Goal: Check status: Check status

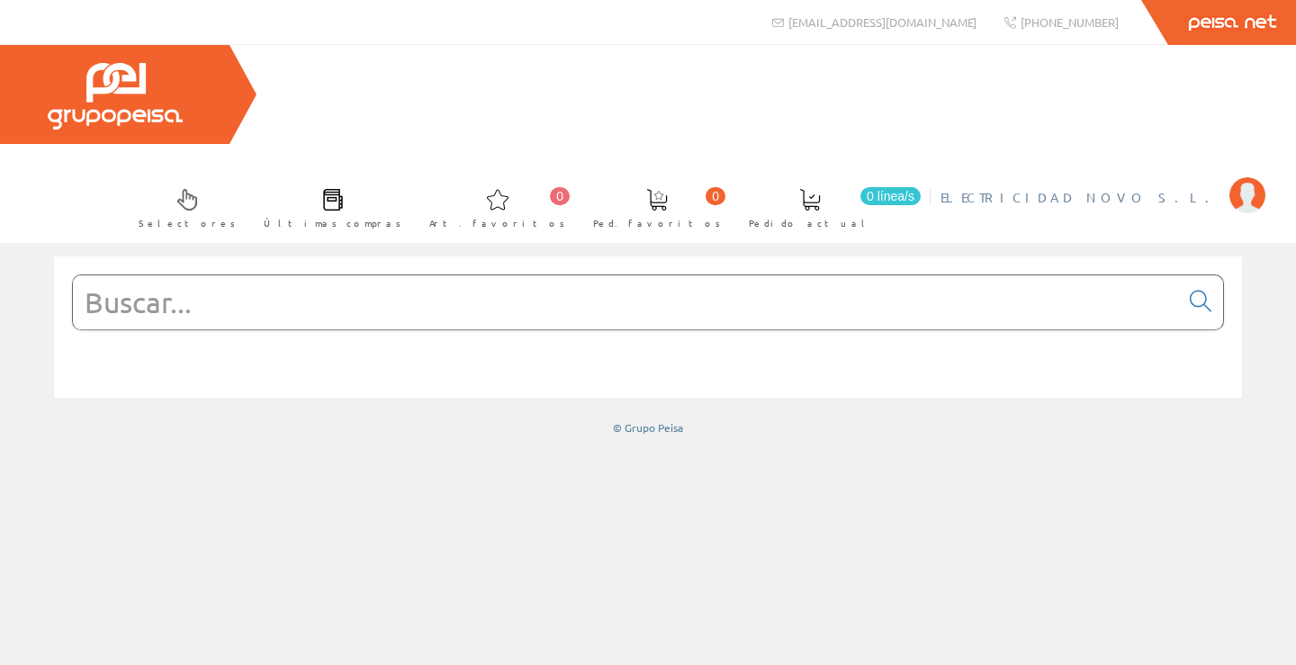
click at [1189, 188] on span "ELECTRICIDAD NOVO S.L." at bounding box center [1081, 197] width 280 height 18
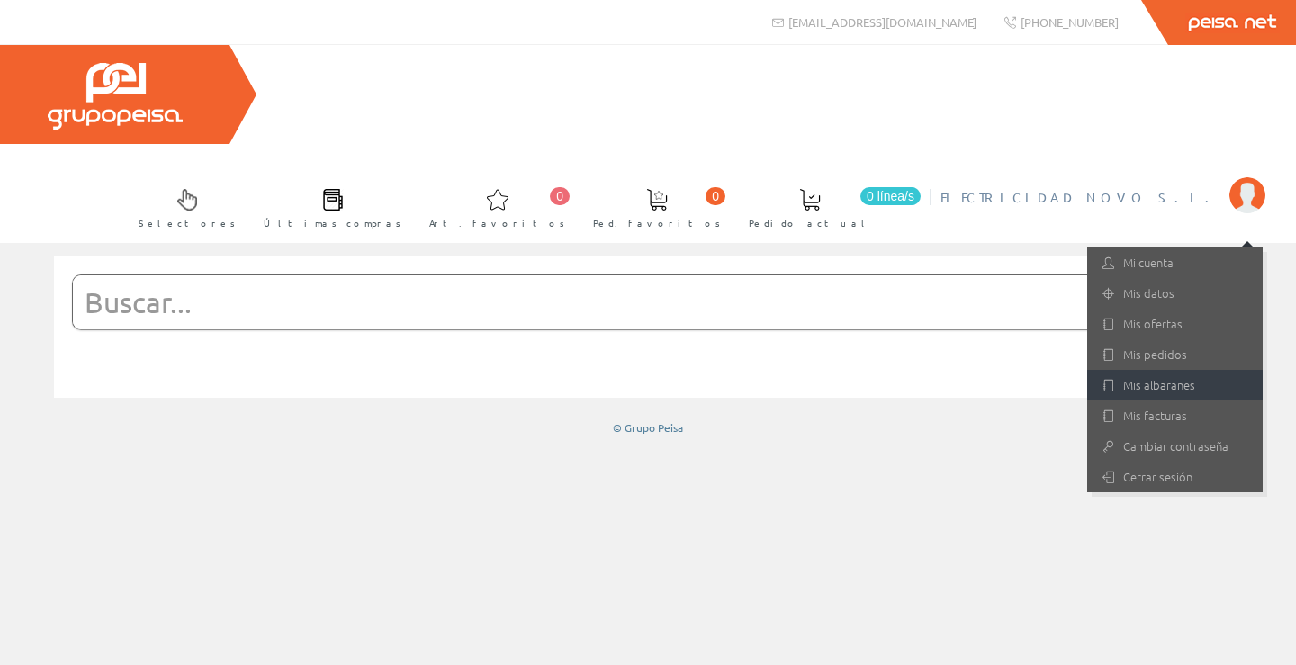
click at [1168, 370] on link "Mis albaranes" at bounding box center [1175, 385] width 176 height 31
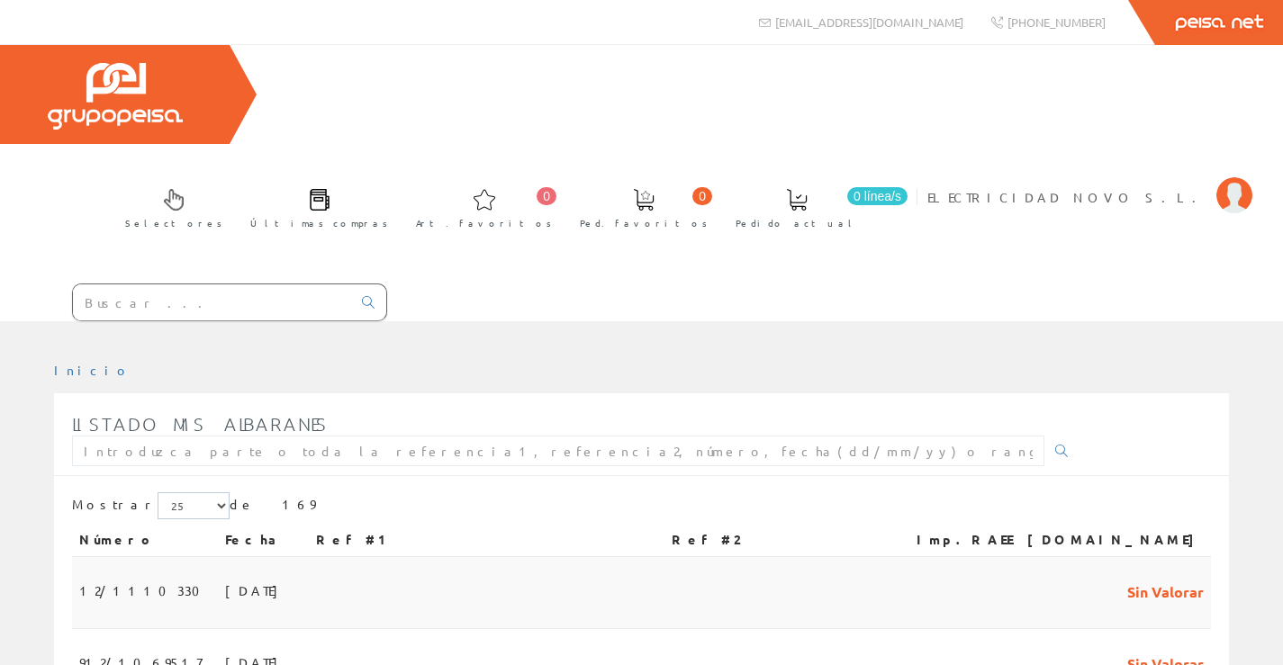
click at [125, 575] on span "12/1110330" at bounding box center [144, 590] width 131 height 31
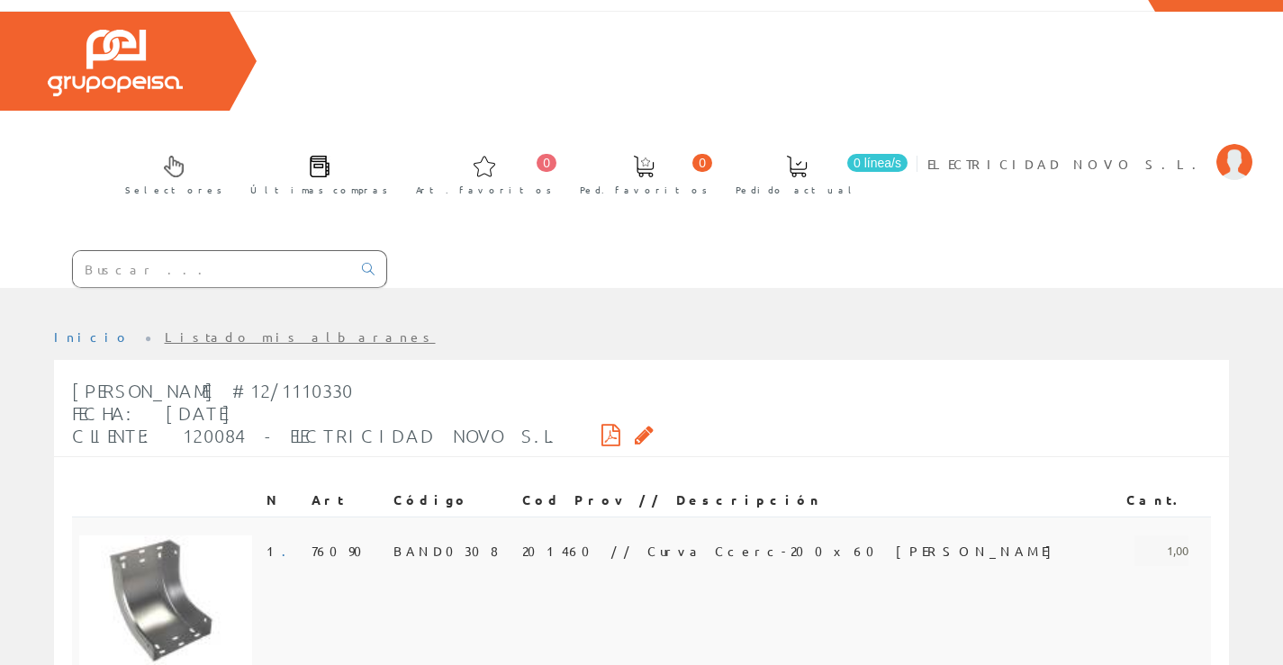
scroll to position [16, 0]
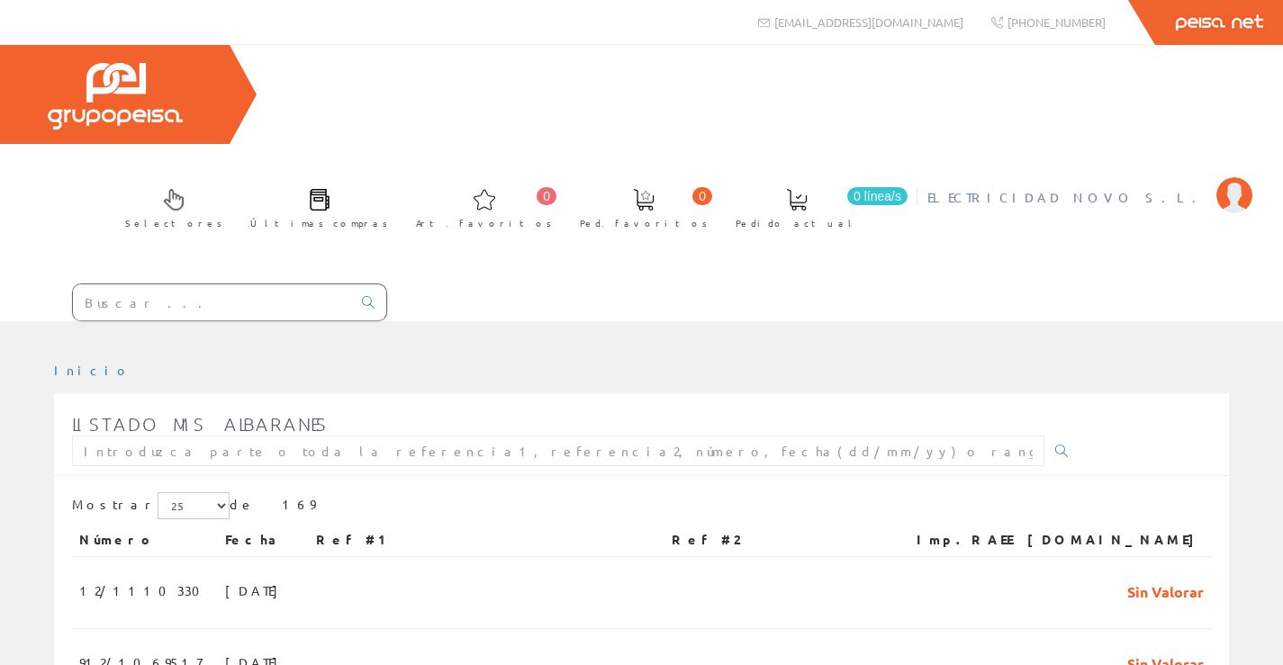
click at [1116, 188] on span "ELECTRICIDAD NOVO S.L." at bounding box center [1067, 197] width 280 height 18
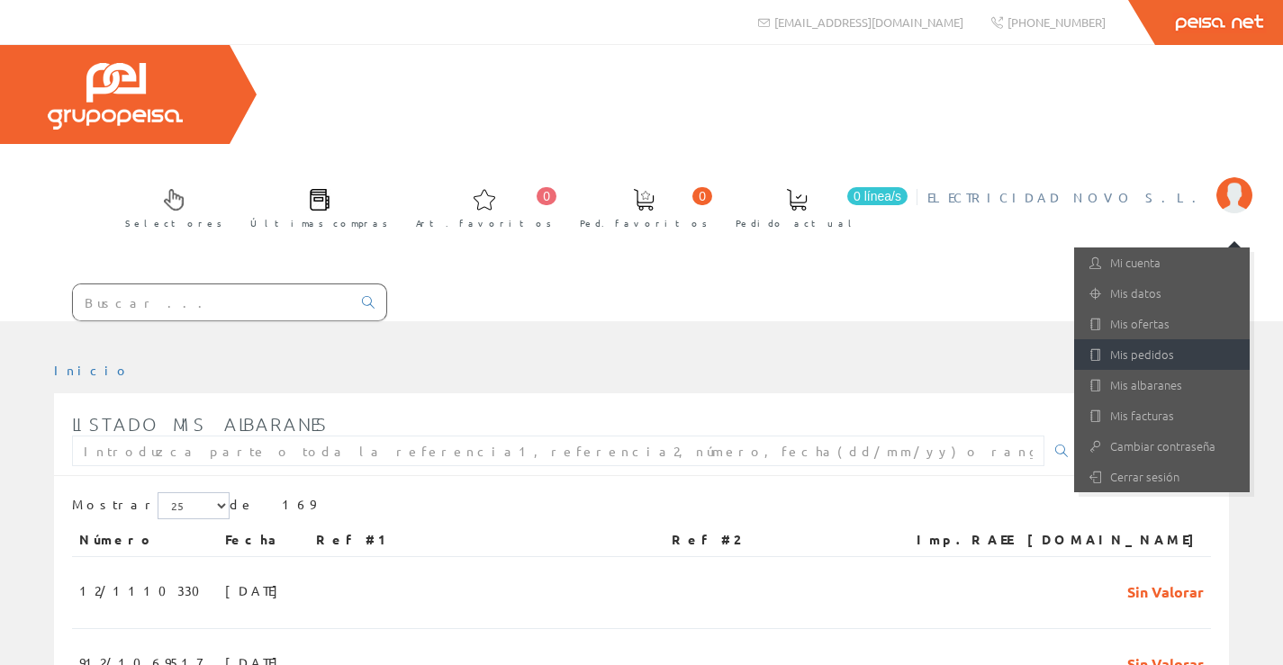
click at [1154, 339] on link "Mis pedidos" at bounding box center [1162, 354] width 176 height 31
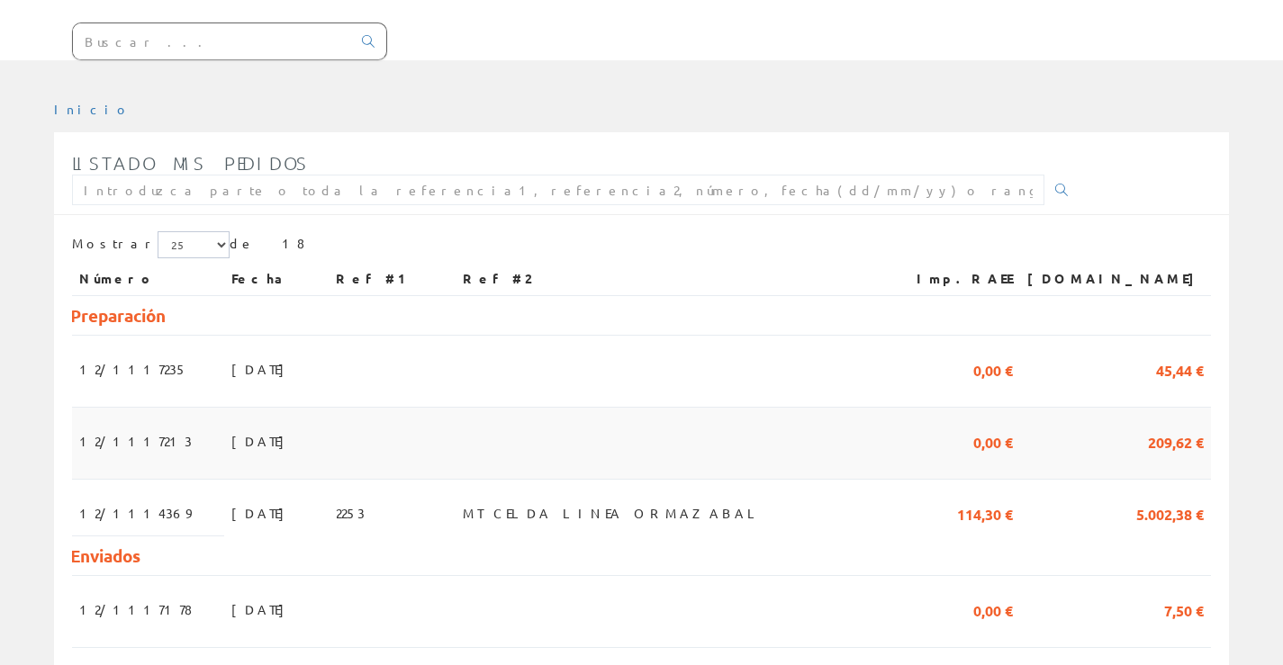
scroll to position [270, 0]
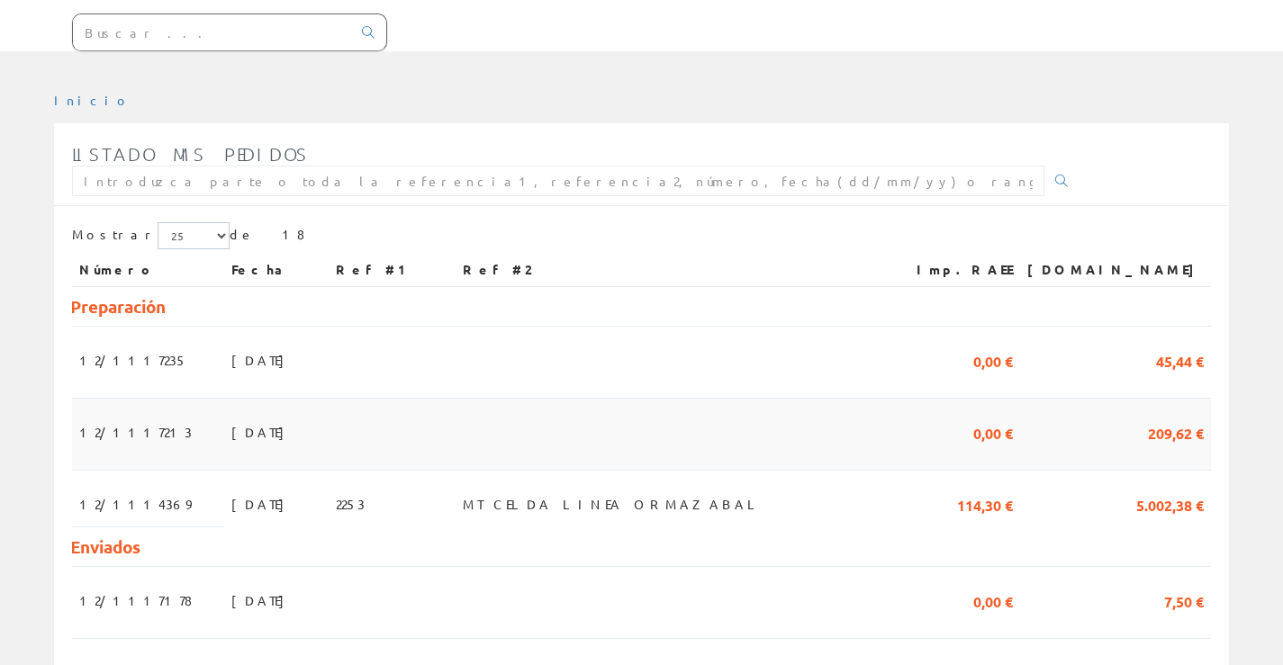
click at [126, 417] on span "12/1117213" at bounding box center [135, 432] width 113 height 31
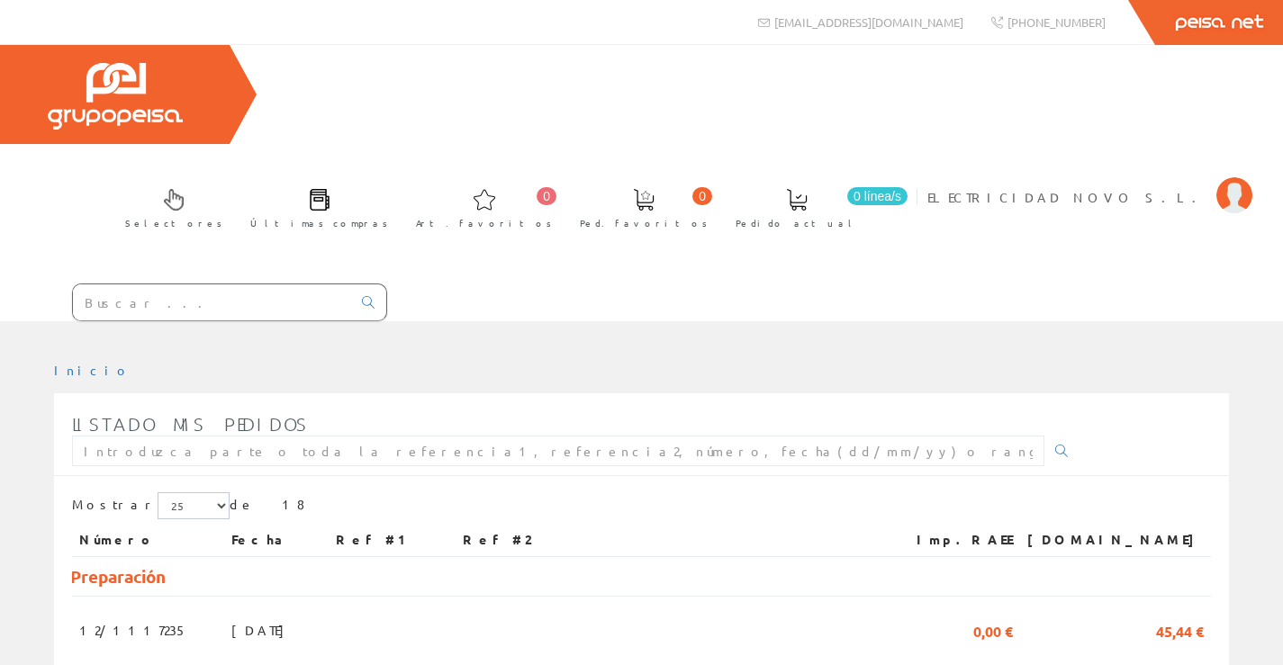
scroll to position [270, 0]
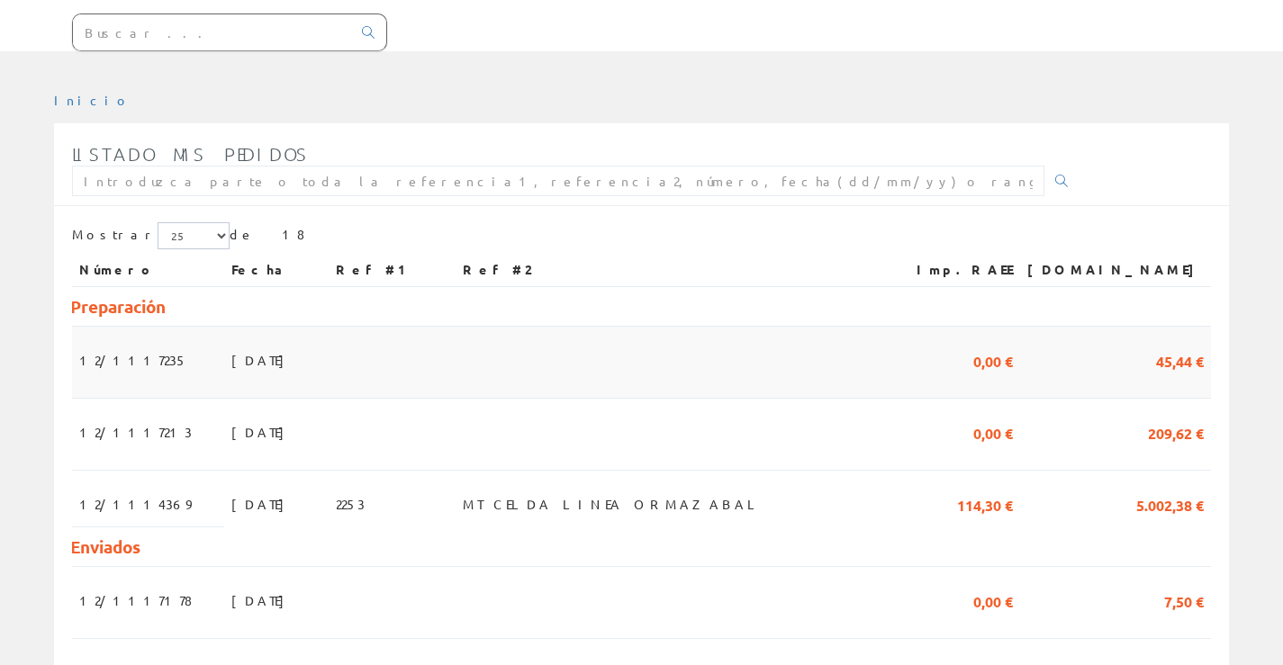
click at [104, 345] on span "12/1117235" at bounding box center [133, 360] width 108 height 31
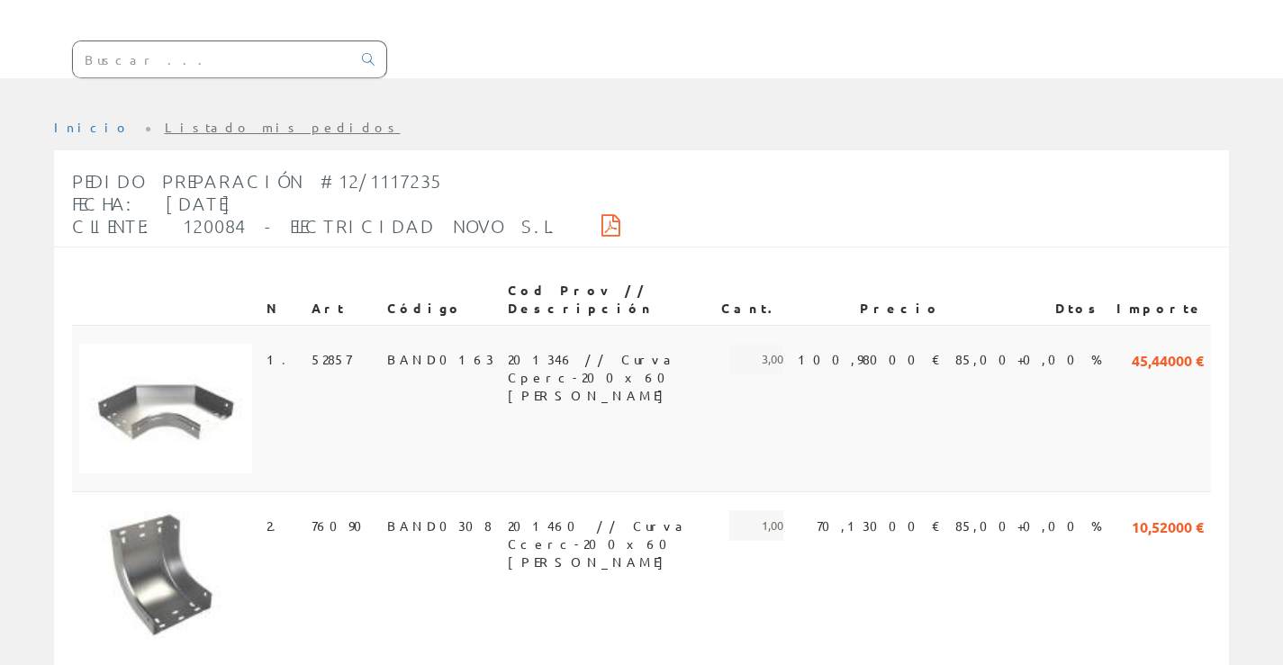
scroll to position [270, 0]
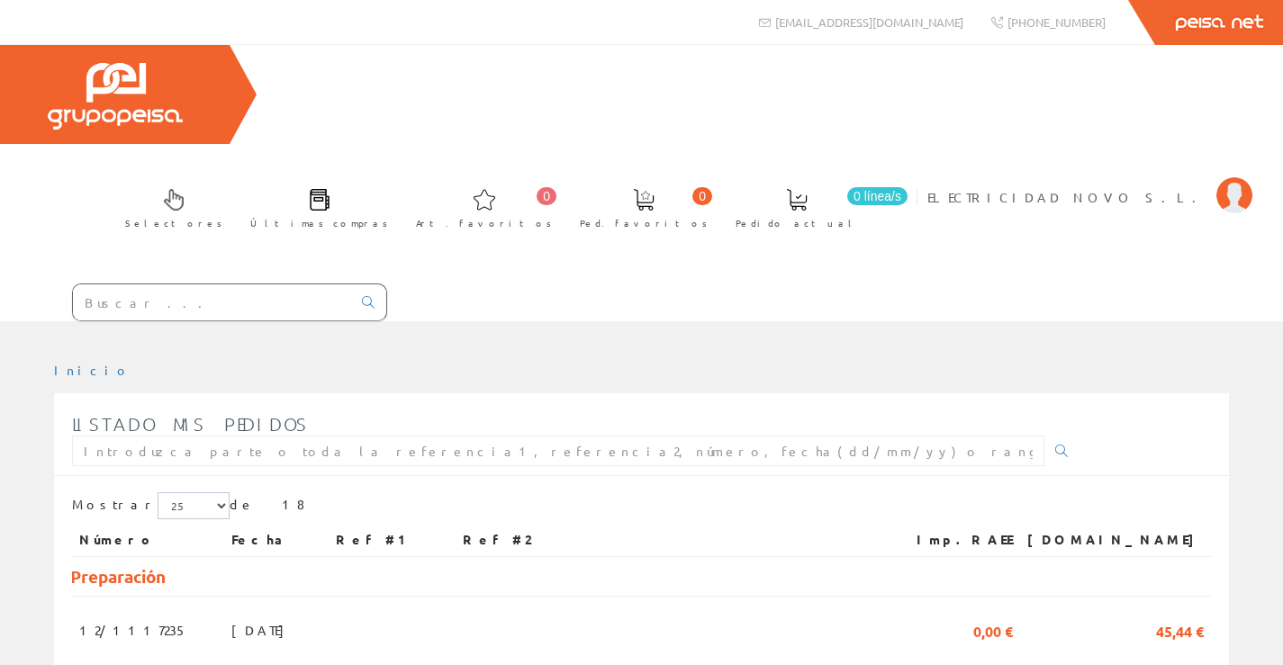
scroll to position [270, 0]
